Goal: Transaction & Acquisition: Obtain resource

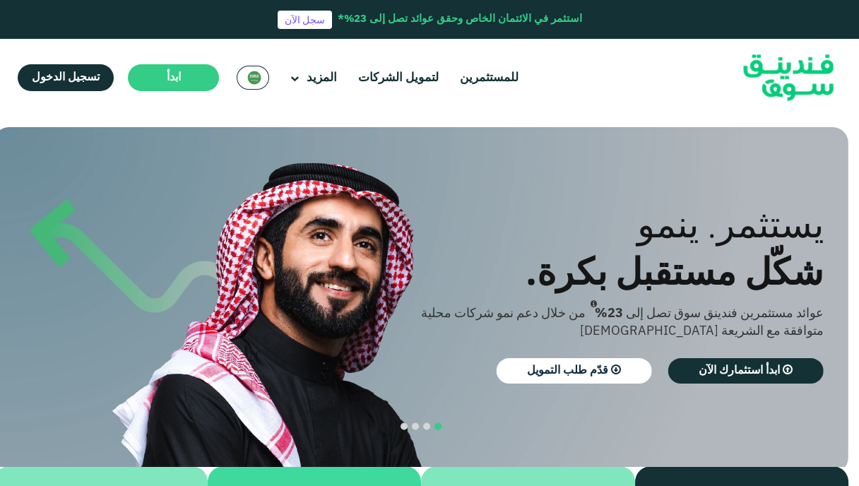
click at [241, 78] on div "السعودية English" at bounding box center [253, 78] width 32 height 24
click at [258, 84] on img at bounding box center [254, 78] width 14 height 14
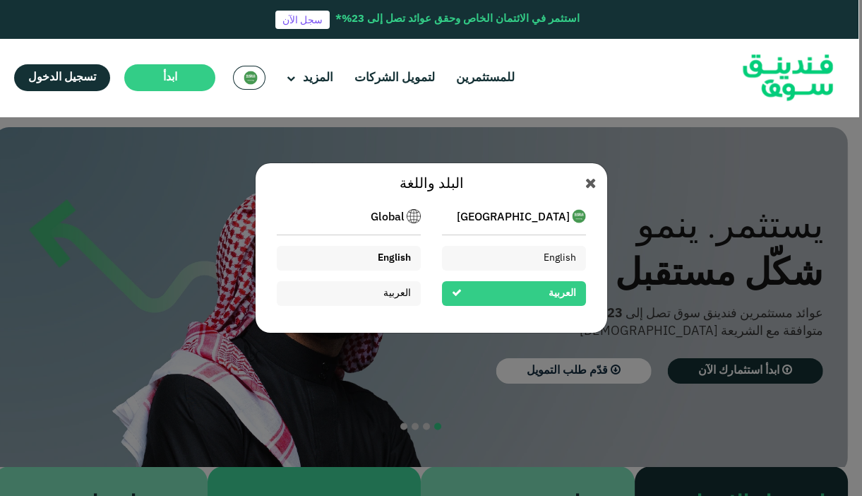
click at [394, 251] on div "English" at bounding box center [394, 258] width 33 height 15
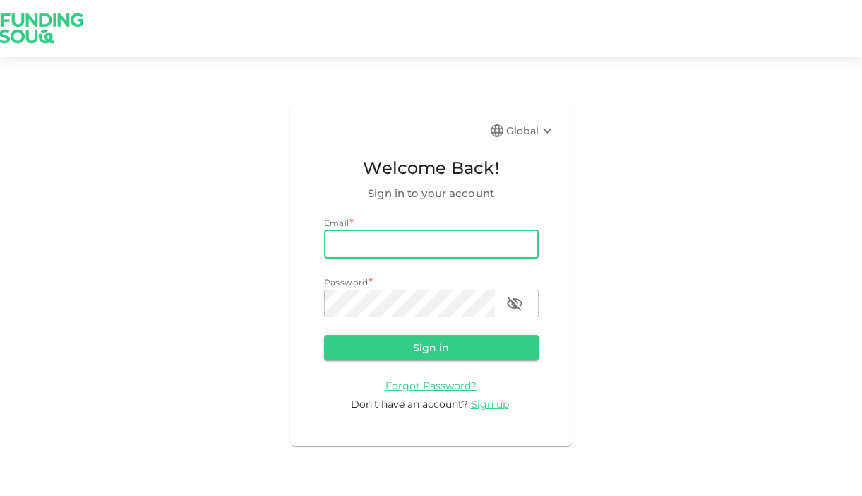
click at [431, 235] on input "email" at bounding box center [431, 244] width 215 height 28
type input "[EMAIL_ADDRESS][DOMAIN_NAME]"
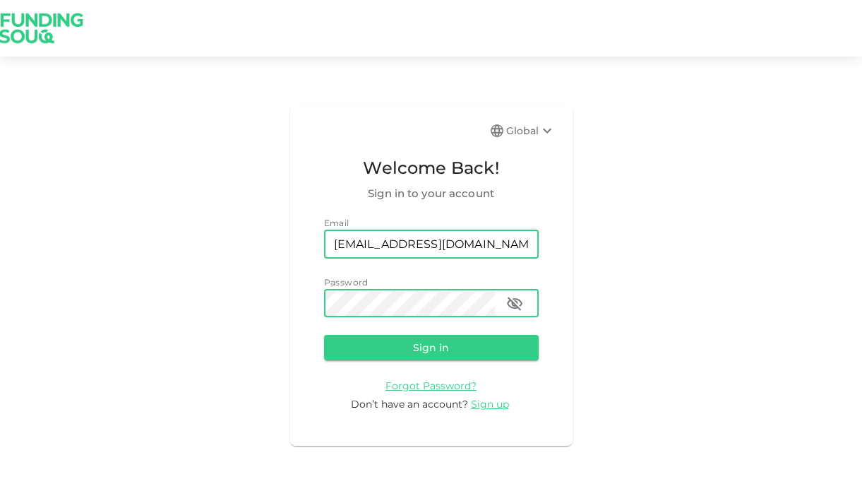
click at [324, 335] on button "Sign in" at bounding box center [431, 347] width 215 height 25
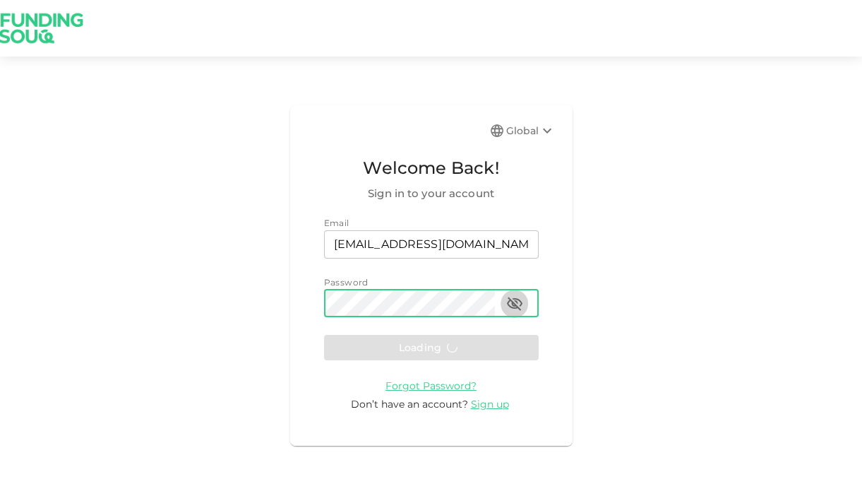
click at [511, 304] on icon "button" at bounding box center [515, 303] width 16 height 13
click at [511, 304] on icon "button" at bounding box center [515, 303] width 16 height 11
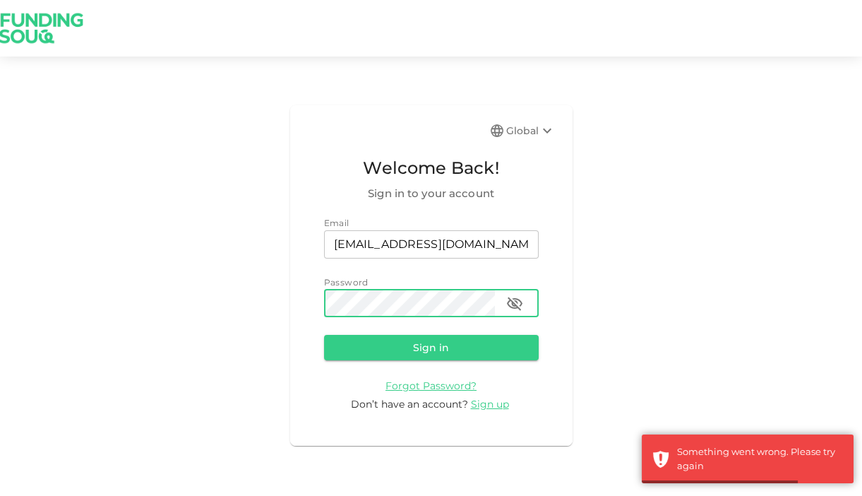
click at [384, 261] on div "Email email [EMAIL_ADDRESS][DOMAIN_NAME] email Password password password" at bounding box center [431, 267] width 215 height 102
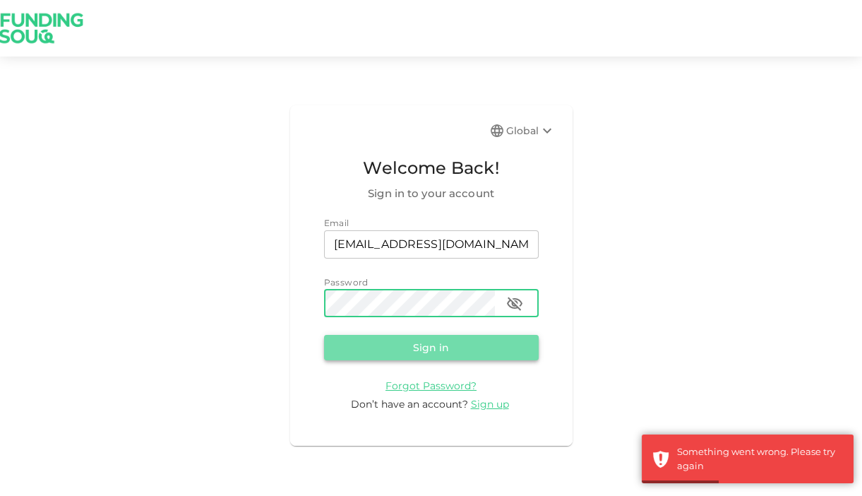
click at [414, 347] on button "Sign in" at bounding box center [431, 347] width 215 height 25
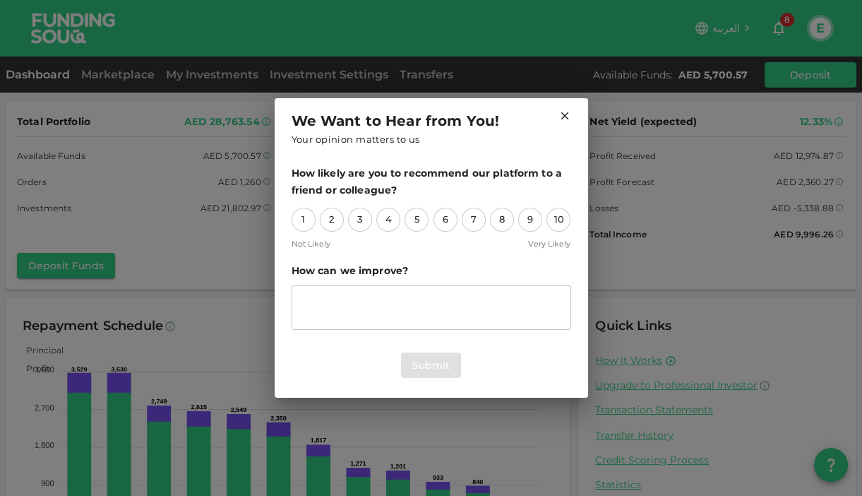
click at [566, 110] on icon at bounding box center [564, 115] width 13 height 13
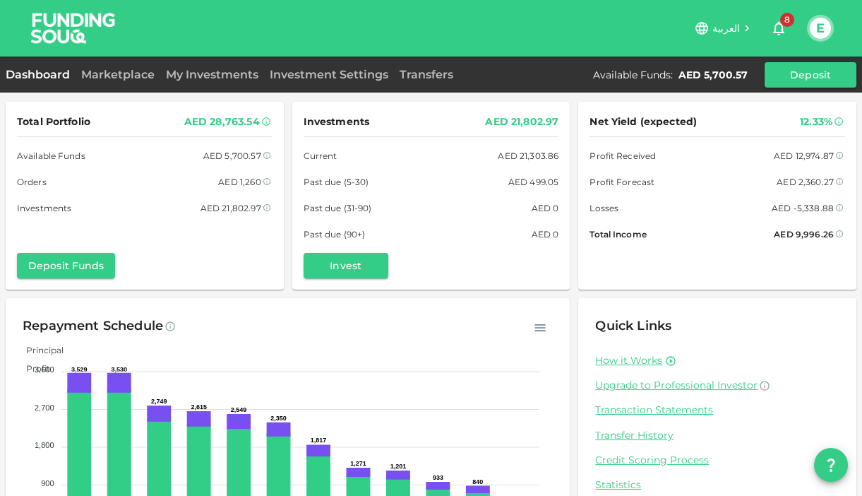
click at [697, 75] on div "AED 5,700.57" at bounding box center [713, 75] width 69 height 14
drag, startPoint x: 691, startPoint y: 71, endPoint x: 746, endPoint y: 75, distance: 55.2
click at [746, 75] on div "AED 5,700.57" at bounding box center [713, 75] width 69 height 14
click at [408, 70] on link "Transfers" at bounding box center [426, 74] width 65 height 13
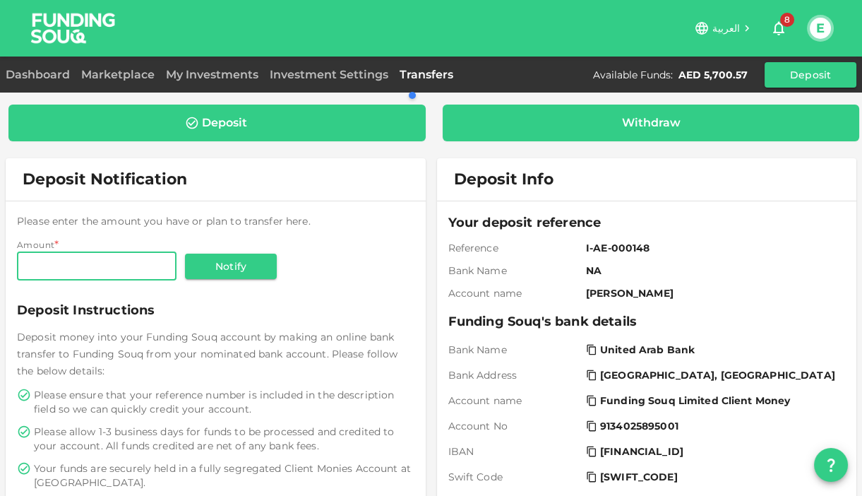
click at [485, 127] on div "Withdraw" at bounding box center [651, 123] width 394 height 14
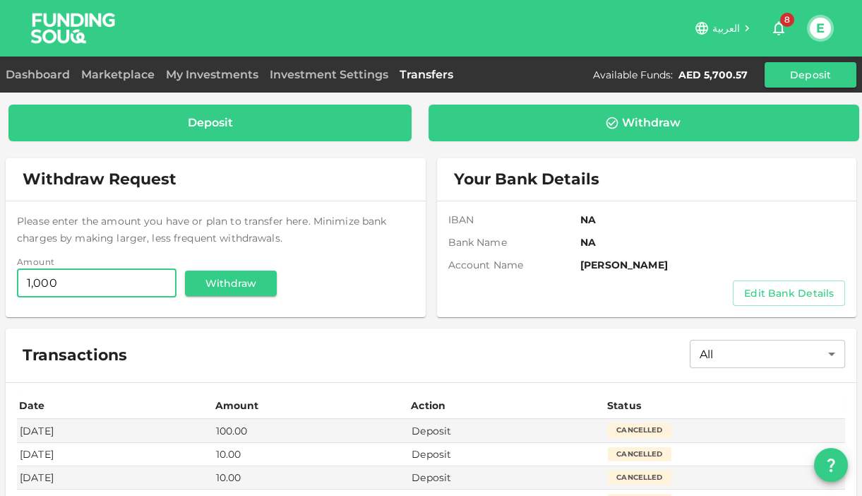
type input "1,000"
click at [201, 117] on div "Deposit" at bounding box center [210, 123] width 45 height 14
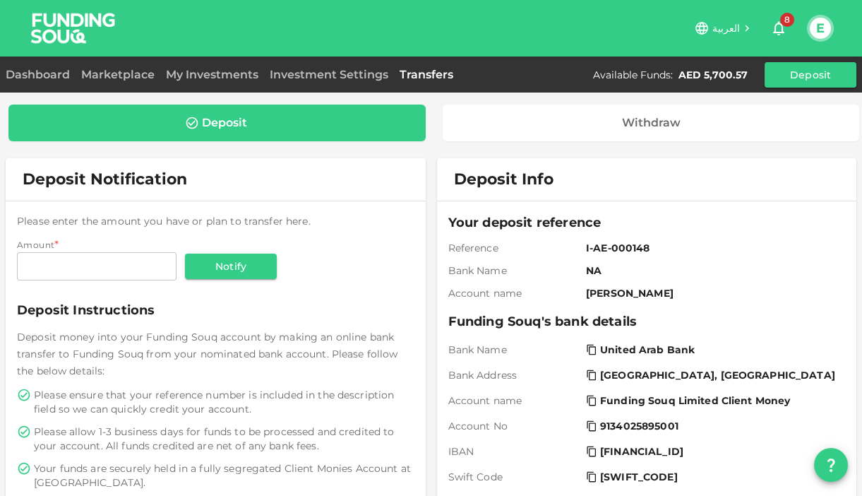
click at [130, 82] on div "Marketplace" at bounding box center [118, 74] width 85 height 17
click at [129, 82] on div "Marketplace" at bounding box center [118, 74] width 85 height 17
click at [130, 79] on link "Marketplace" at bounding box center [118, 74] width 85 height 13
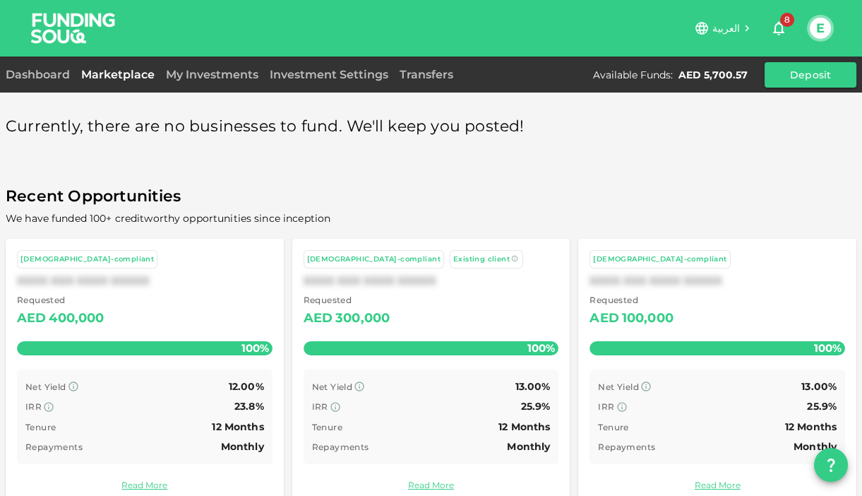
click at [318, 82] on div "Investment Settings" at bounding box center [329, 74] width 130 height 17
click at [435, 55] on div "العربية 8 E" at bounding box center [431, 28] width 805 height 56
click at [434, 74] on link "Transfers" at bounding box center [426, 74] width 65 height 13
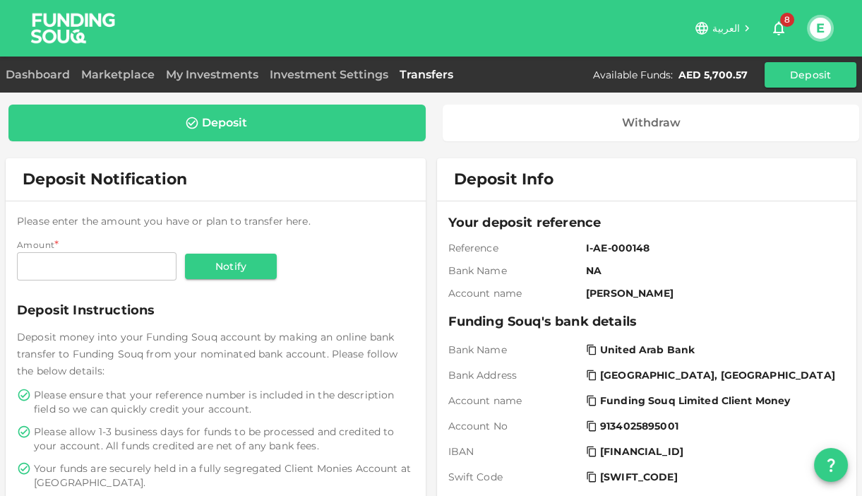
click at [108, 82] on div "Marketplace" at bounding box center [118, 74] width 85 height 17
